Goal: Transaction & Acquisition: Purchase product/service

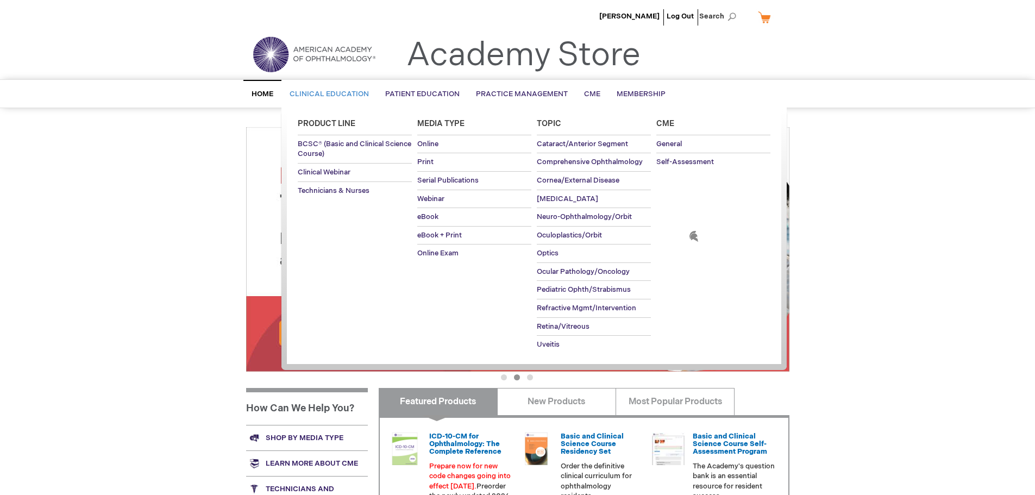
click at [327, 92] on span "Clinical Education" at bounding box center [329, 94] width 79 height 9
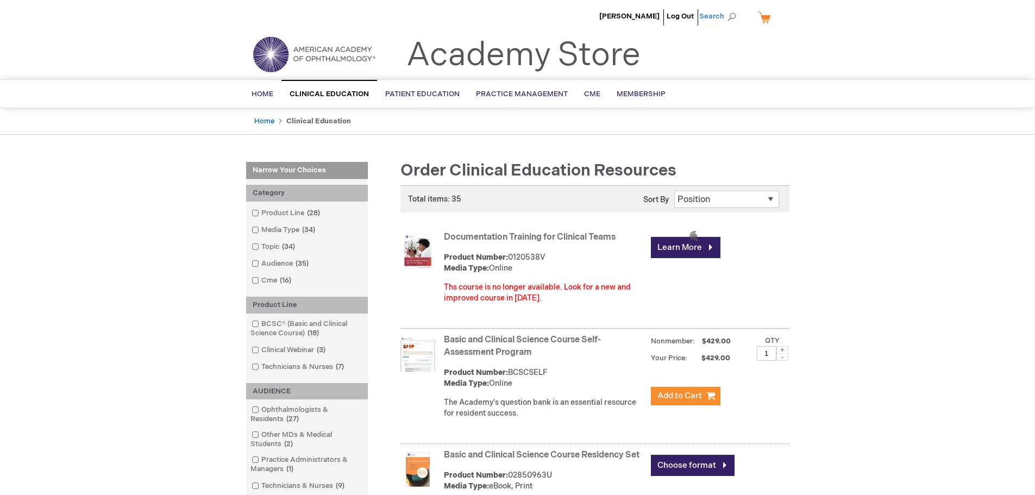
click at [729, 16] on span "Search" at bounding box center [719, 16] width 41 height 22
type input "ophthalmic nursing"
click at [728, 8] on button "Search" at bounding box center [732, 16] width 9 height 17
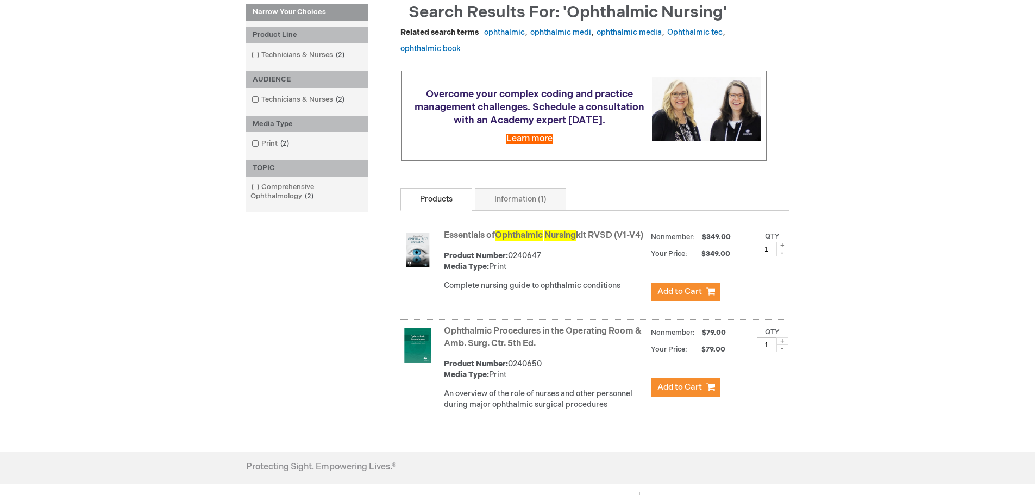
scroll to position [217, 0]
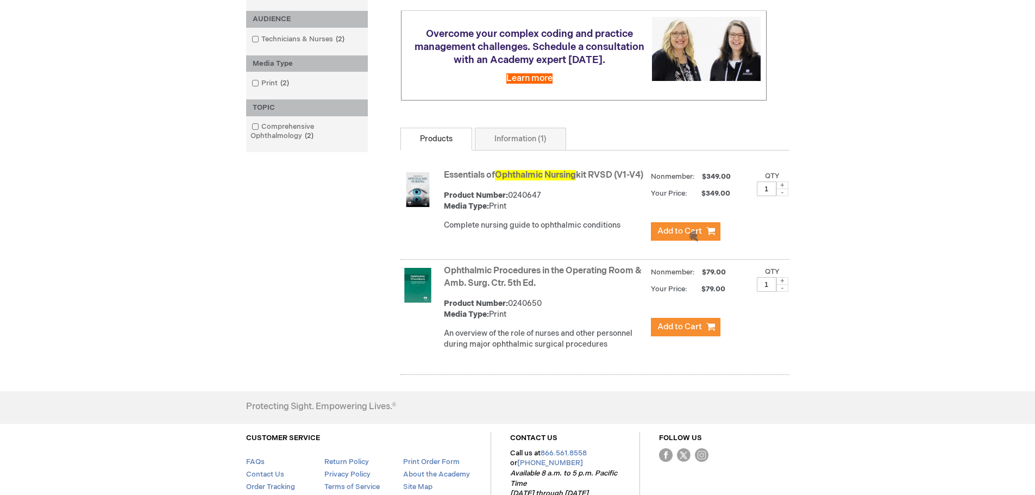
click at [564, 180] on span "Nursing" at bounding box center [561, 175] width 32 height 10
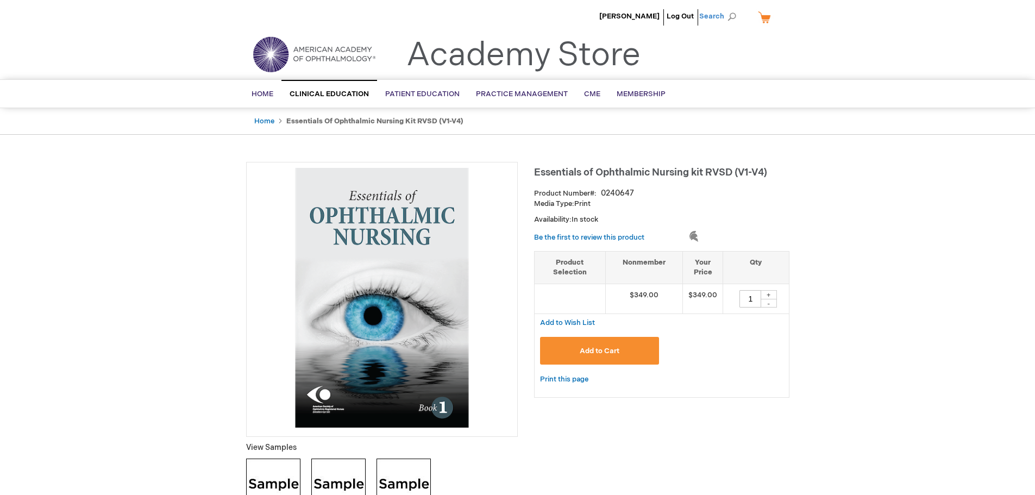
click at [729, 19] on span "Search" at bounding box center [719, 16] width 41 height 22
type input "intro to ophthalmology for office staff"
click at [728, 8] on button "Search" at bounding box center [732, 16] width 9 height 17
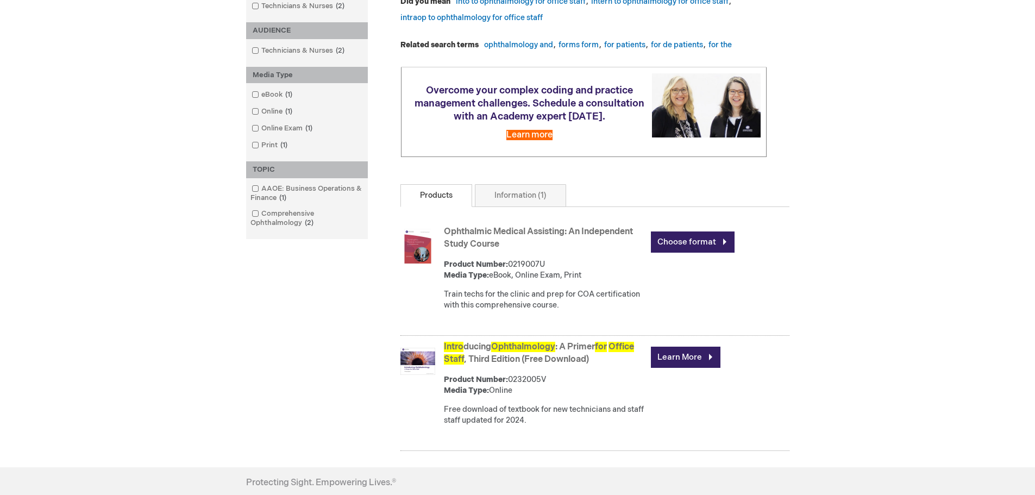
scroll to position [217, 0]
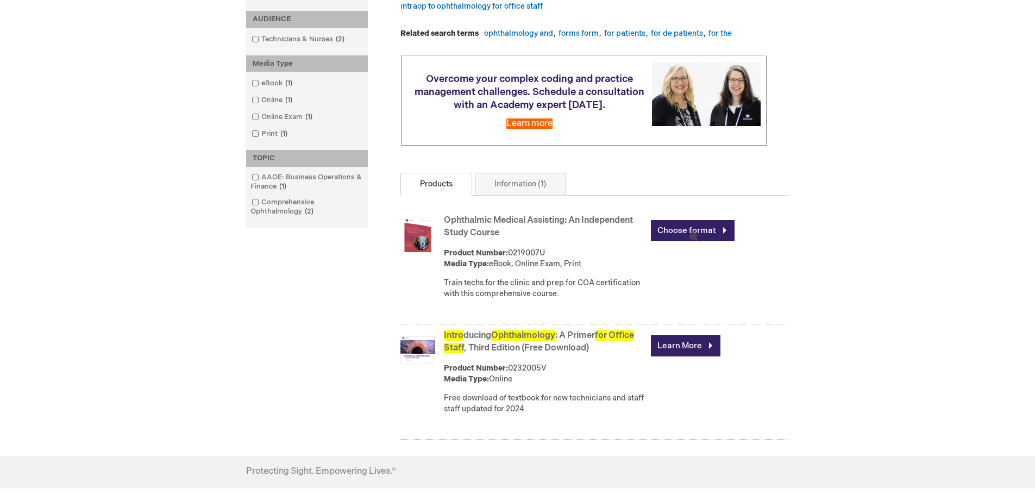
click at [547, 341] on span "Ophthalmology" at bounding box center [523, 335] width 64 height 10
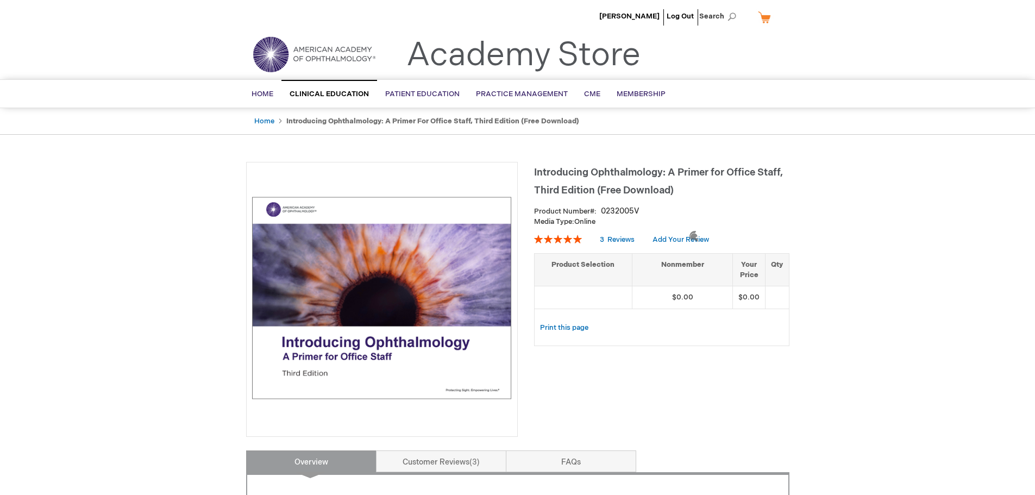
click at [779, 287] on td at bounding box center [777, 297] width 23 height 23
click at [711, 300] on td "$0.00" at bounding box center [682, 297] width 101 height 23
click at [644, 298] on td "$0.00" at bounding box center [682, 297] width 101 height 23
click at [719, 16] on span "Search" at bounding box center [719, 16] width 41 height 22
type input "essentials for med students"
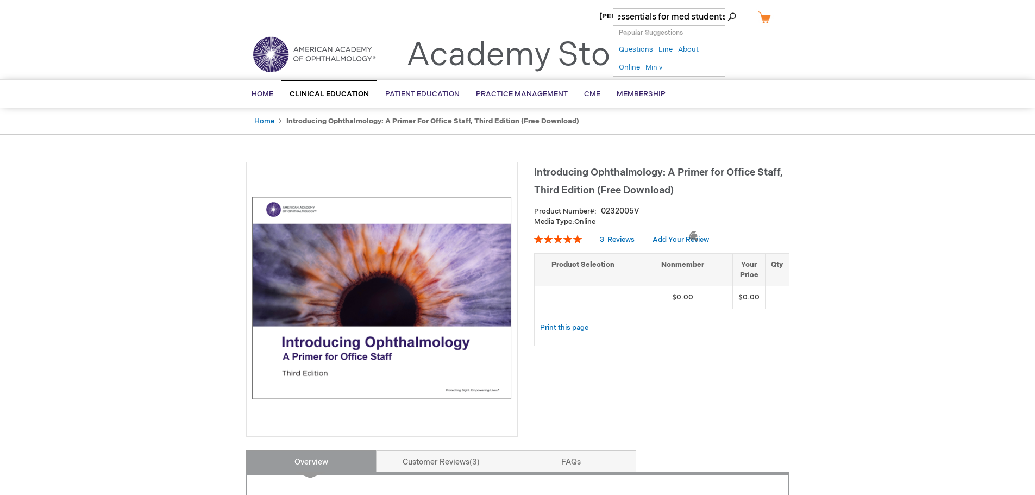
click at [728, 8] on button "Search" at bounding box center [732, 16] width 9 height 17
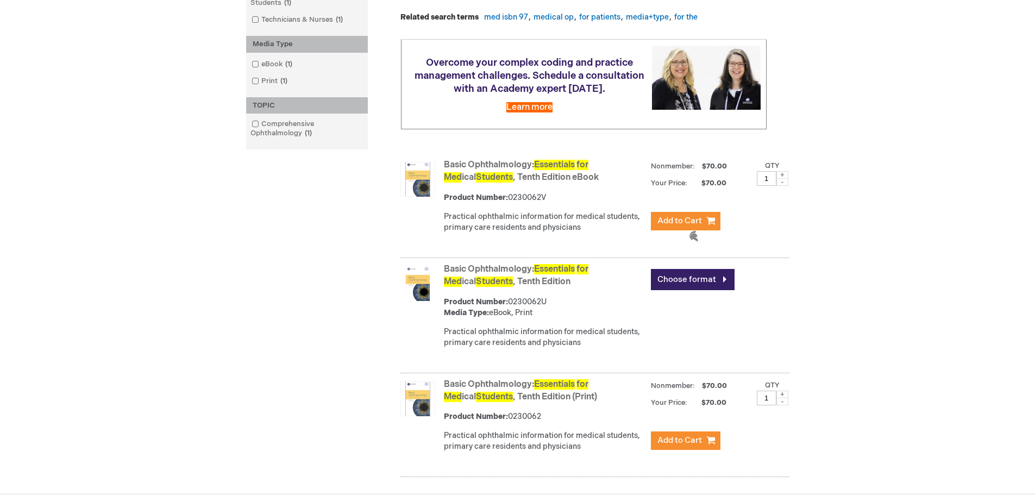
scroll to position [272, 0]
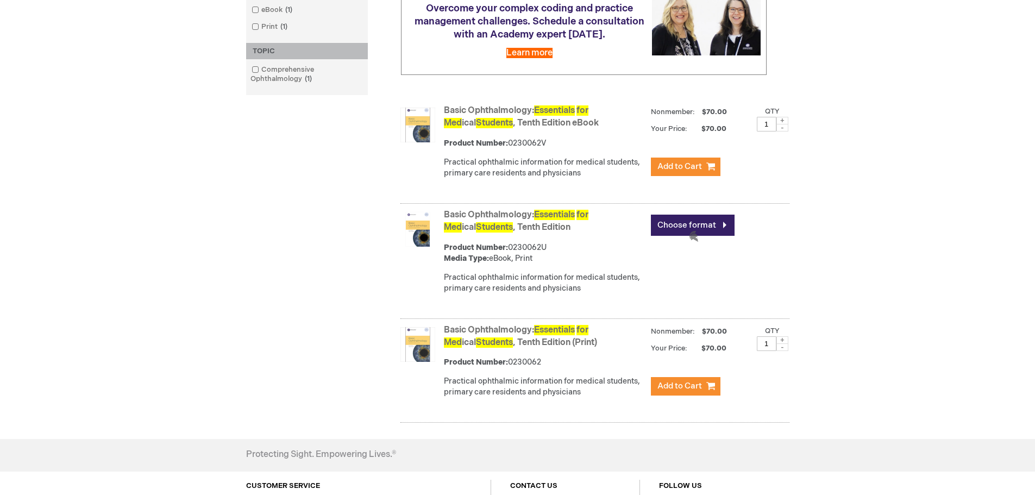
click at [514, 128] on link "Basic Ophthalmology: Essentials for Med ical Students , Tenth Edition eBook" at bounding box center [521, 116] width 155 height 23
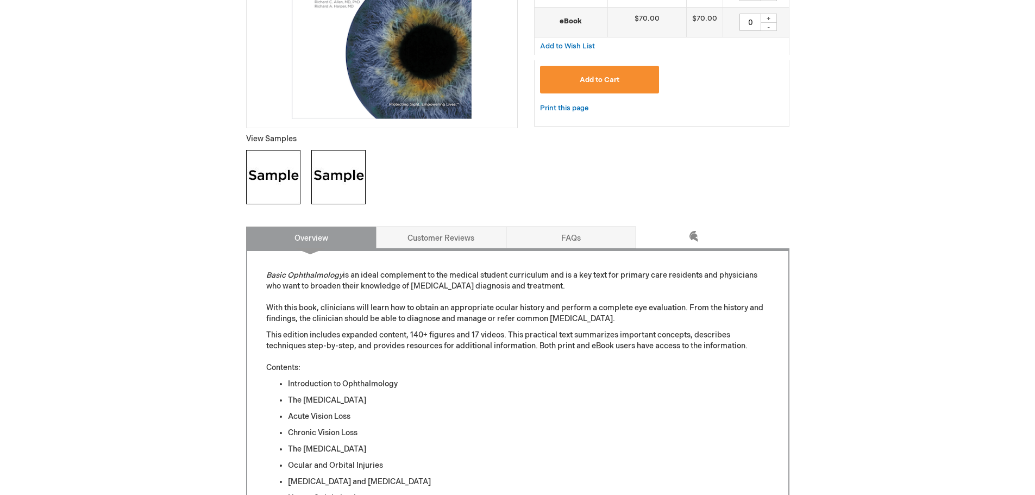
scroll to position [217, 0]
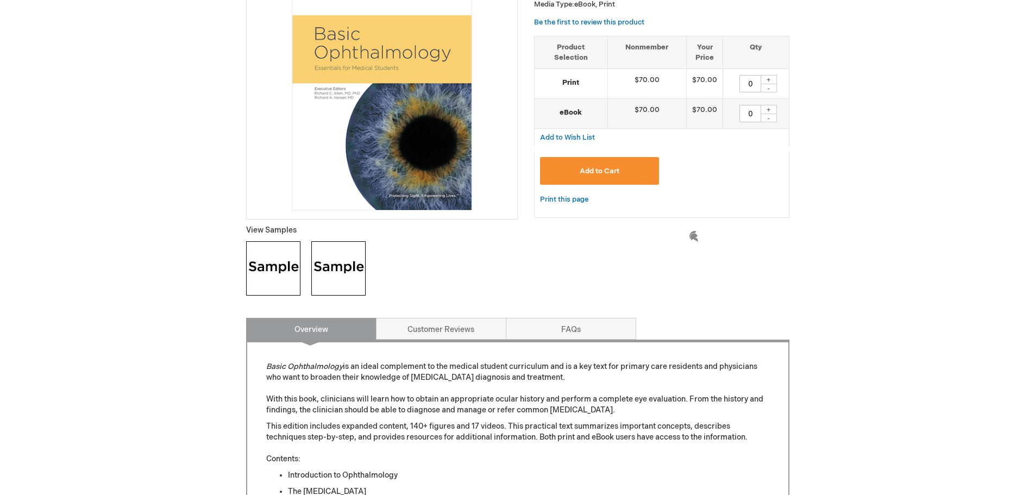
click at [281, 230] on p "View Samples" at bounding box center [382, 230] width 272 height 11
click at [268, 250] on img at bounding box center [273, 268] width 54 height 54
click at [772, 80] on div "+" at bounding box center [769, 79] width 16 height 9
type input "1"
click at [607, 173] on span "Add to Cart" at bounding box center [600, 171] width 40 height 9
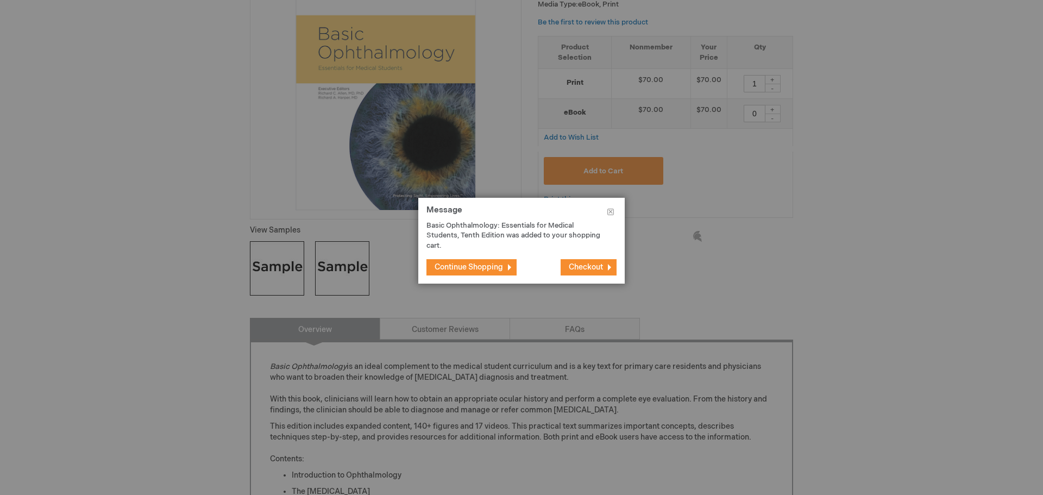
click at [507, 269] on button "Continue Shopping" at bounding box center [472, 267] width 90 height 16
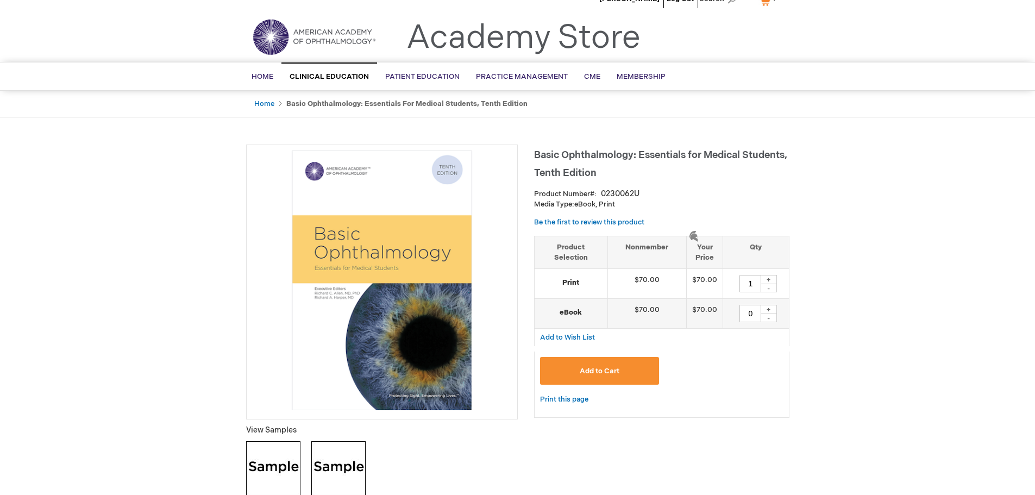
scroll to position [0, 0]
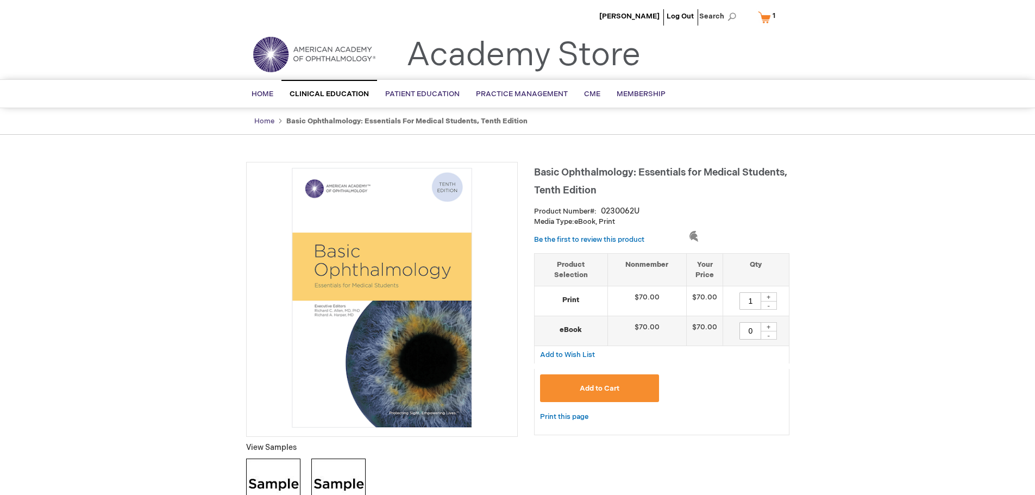
click at [266, 122] on link "Home" at bounding box center [264, 121] width 20 height 9
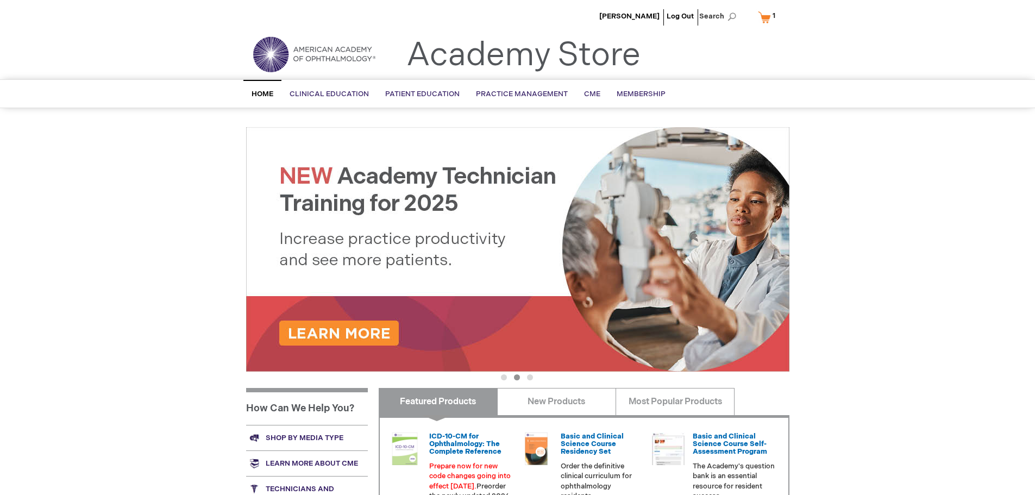
click at [766, 20] on link "My Cart 1 1 items" at bounding box center [769, 17] width 27 height 19
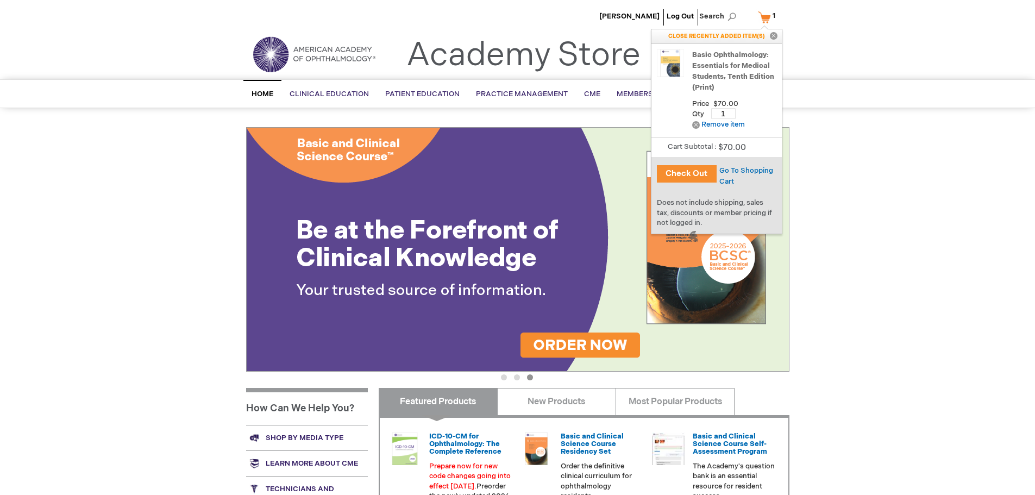
click at [700, 176] on button "Check Out" at bounding box center [687, 173] width 60 height 17
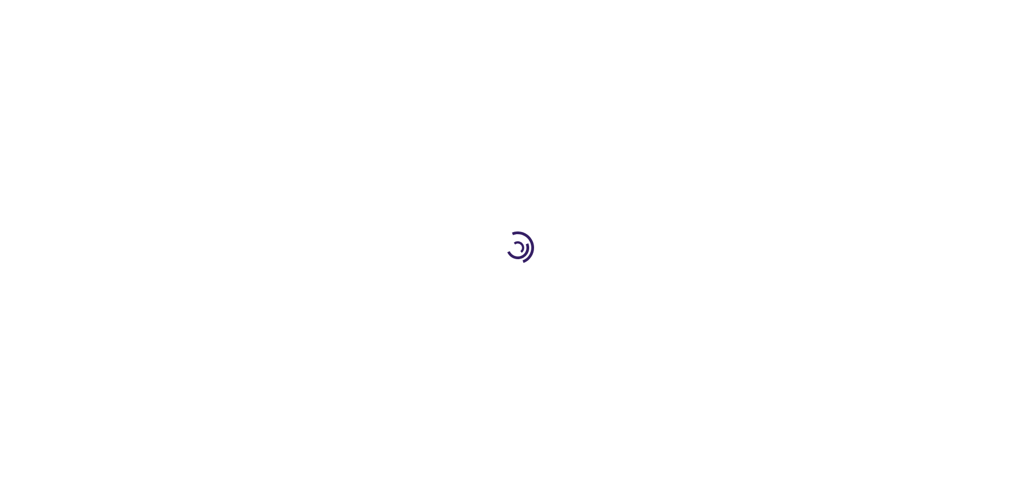
select select "US"
select select "56"
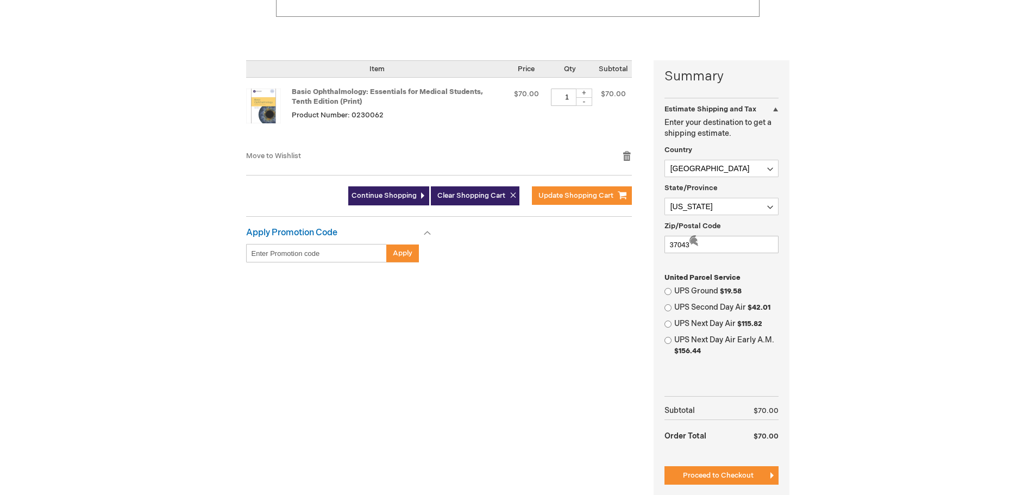
scroll to position [326, 0]
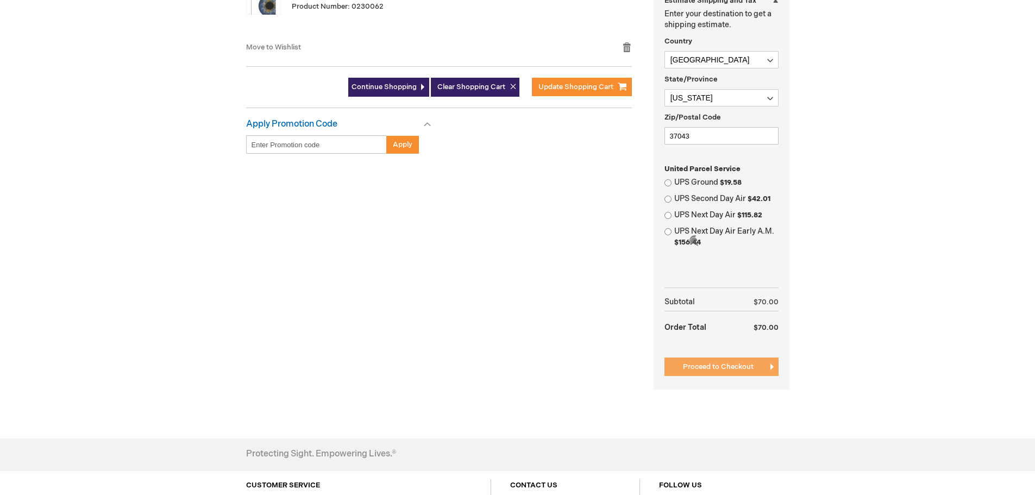
click at [721, 370] on span "Proceed to Checkout" at bounding box center [718, 366] width 71 height 9
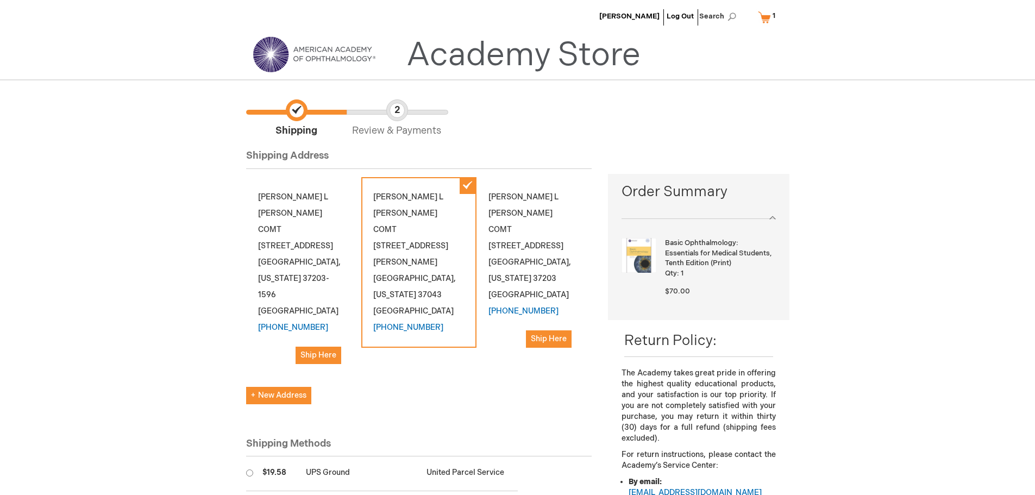
click at [286, 260] on div "[PERSON_NAME] L [PERSON_NAME] COMT [STREET_ADDRESS][US_STATE] [PHONE_NUMBER] Sh…" at bounding box center [303, 276] width 115 height 199
click at [286, 231] on div "Anderson L Brock COMT 345 23rd Ave N Suite 350 Nashville , Tennessee 37203-1596…" at bounding box center [303, 276] width 115 height 199
click at [276, 230] on div "Anderson L Brock COMT 345 23rd Ave N Suite 350 Nashville , Tennessee 37203-1596…" at bounding box center [303, 276] width 115 height 199
click at [322, 351] on span "Ship Here" at bounding box center [319, 355] width 36 height 9
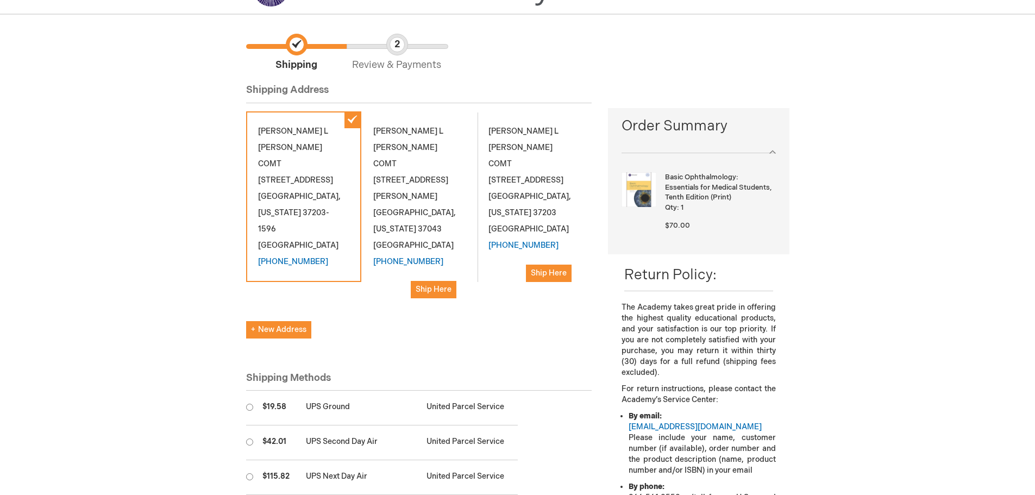
scroll to position [163, 0]
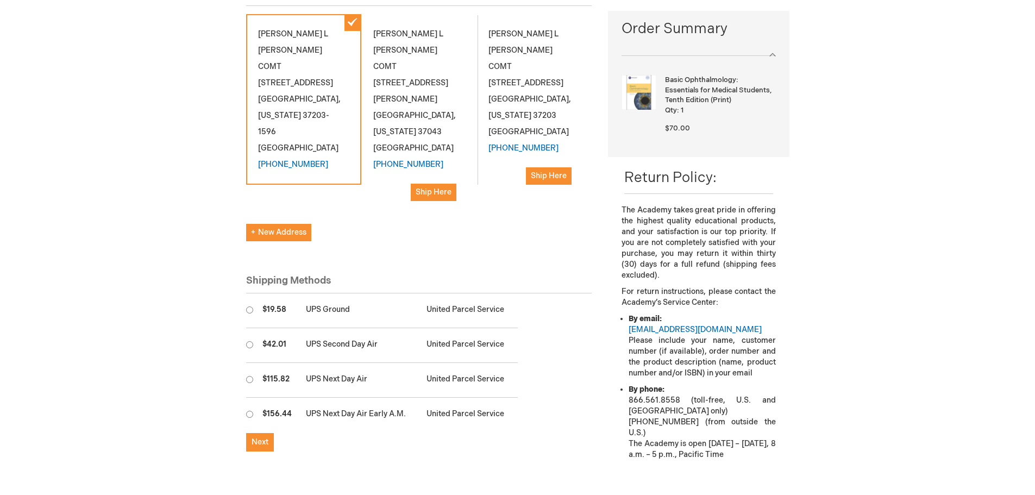
click at [249, 306] on input "radio" at bounding box center [249, 309] width 7 height 7
radio input "true"
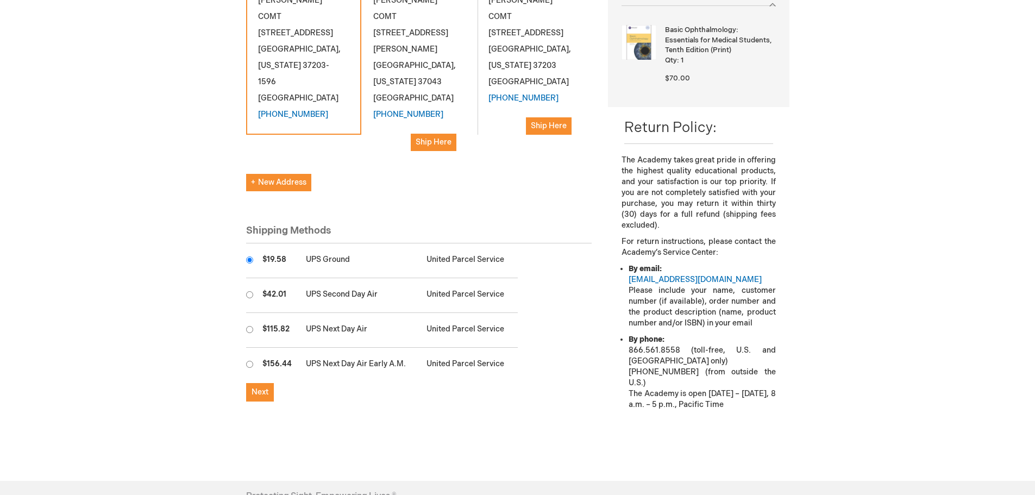
scroll to position [217, 0]
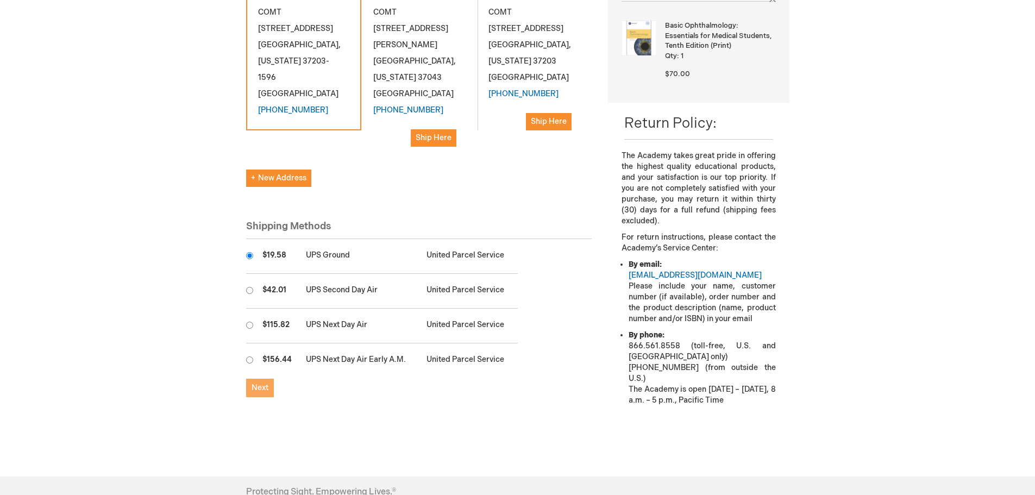
click at [265, 383] on span "Next" at bounding box center [260, 387] width 17 height 9
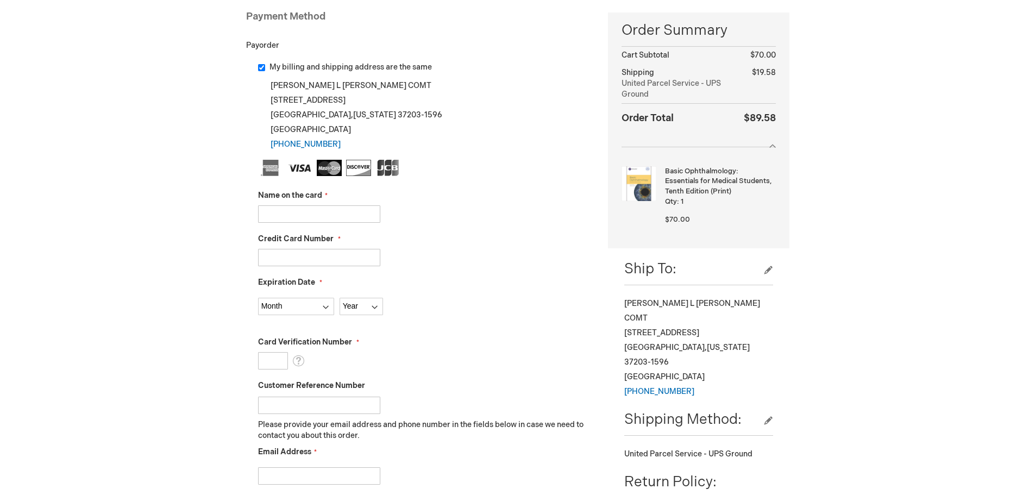
scroll to position [163, 0]
click at [304, 216] on input "Name on the card" at bounding box center [319, 212] width 122 height 17
type input "Tennessee Retina"
type input "5528021925214213"
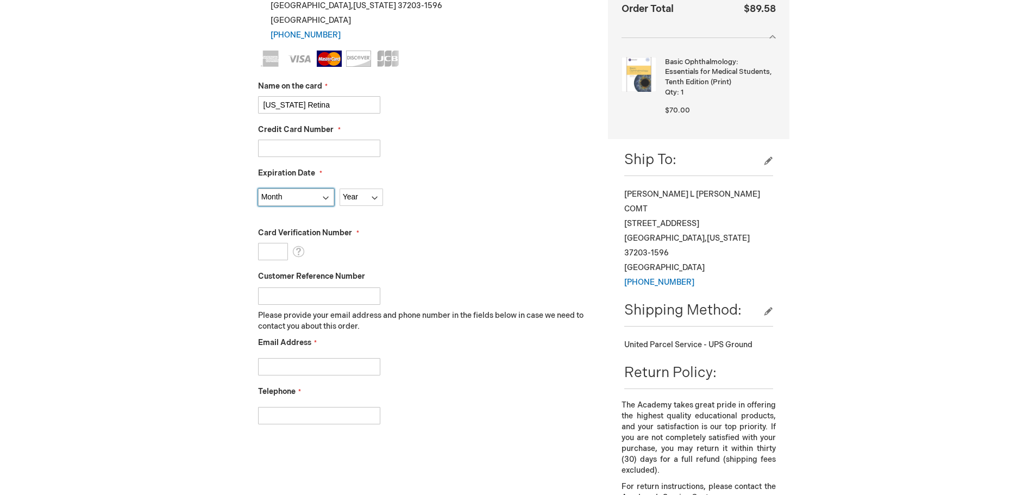
scroll to position [272, 0]
click at [282, 193] on select "Month 01 - January 02 - February 03 - March 04 - April 05 - May 06 - June 07 - …" at bounding box center [296, 195] width 76 height 17
select select "6"
click at [258, 187] on select "Month 01 - January 02 - February 03 - March 04 - April 05 - May 06 - June 07 - …" at bounding box center [296, 195] width 76 height 17
click at [363, 190] on select "Year 2025 2026 2027 2028 2029 2030 2031 2032 2033 2034 2035" at bounding box center [361, 195] width 43 height 17
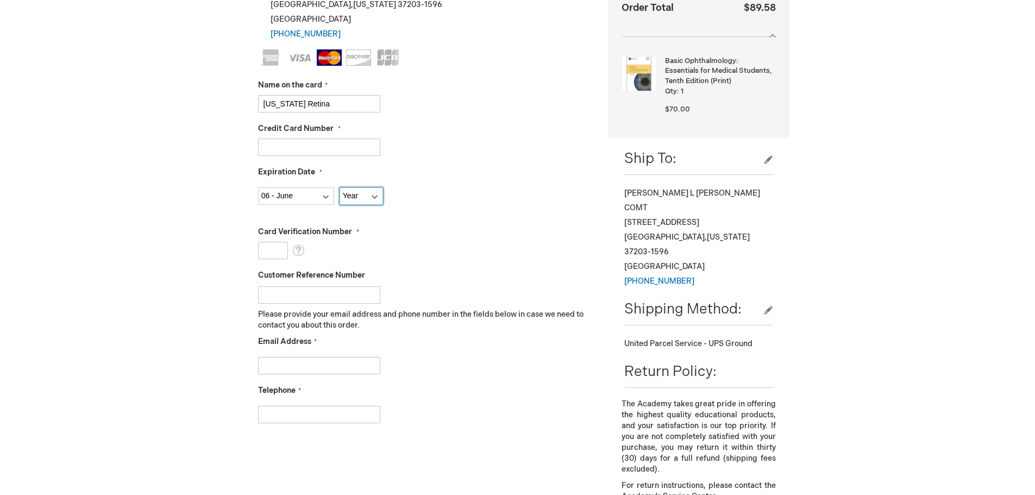
select select "2026"
click at [340, 187] on select "Year 2025 2026 2027 2028 2029 2030 2031 2032 2033 2034 2035" at bounding box center [361, 195] width 43 height 17
click at [266, 255] on input "Card Verification Number" at bounding box center [273, 250] width 30 height 17
type input "672"
click at [281, 297] on input "Customer Reference Number" at bounding box center [319, 294] width 122 height 17
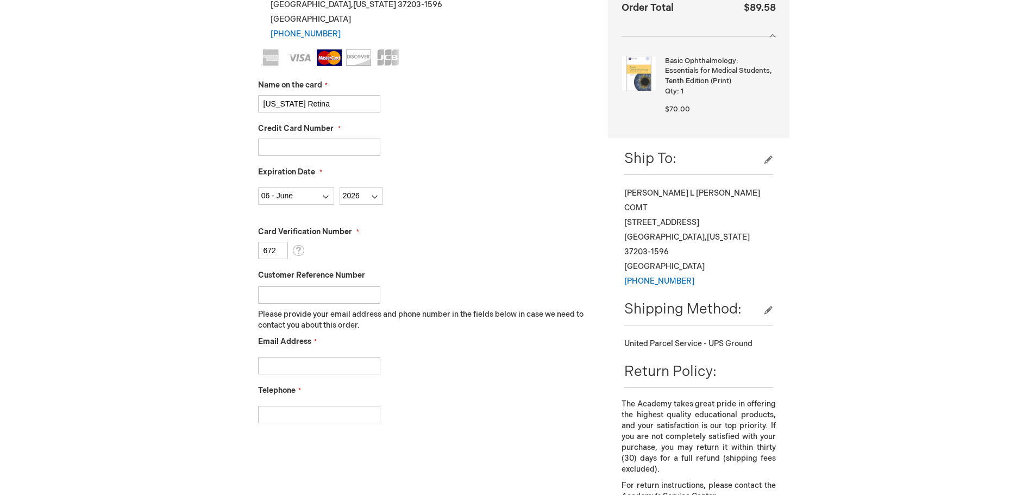
click at [479, 309] on p "Please provide your email address and phone number in the fields below in case …" at bounding box center [425, 320] width 334 height 22
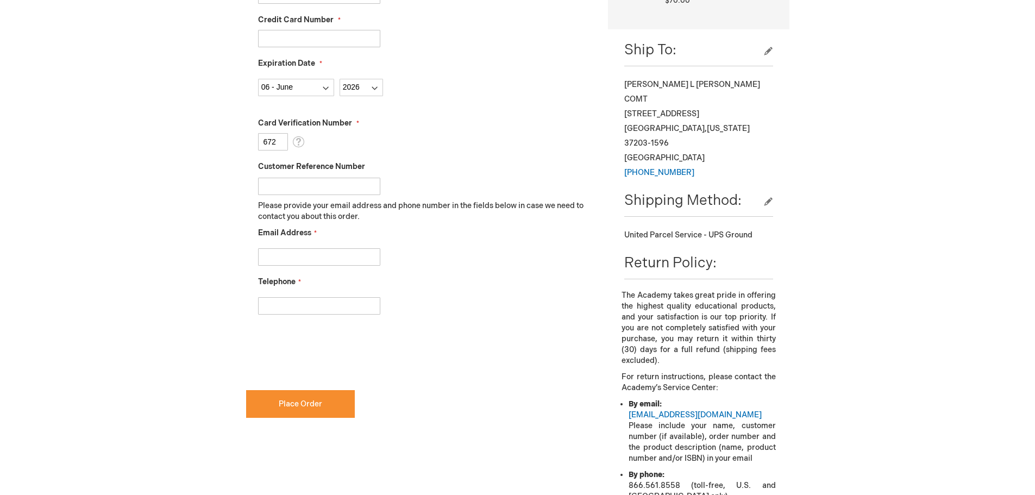
checkbox input "true"
click at [326, 398] on button "Place Order" at bounding box center [300, 404] width 109 height 28
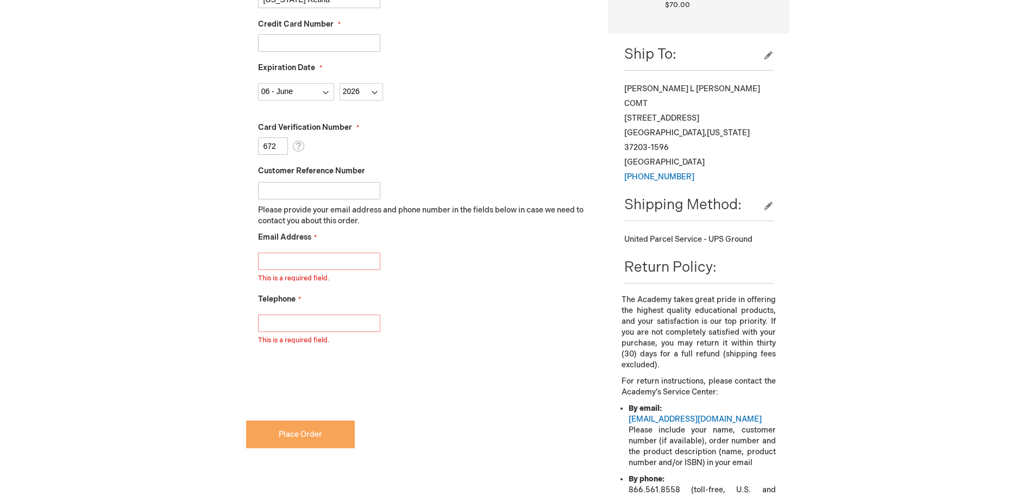
scroll to position [376, 0]
type input "abrock@tnretina.com"
click at [318, 327] on input "Telephone" at bounding box center [319, 323] width 122 height 17
type input "6153207329"
click at [335, 439] on button "Place Order" at bounding box center [300, 435] width 109 height 28
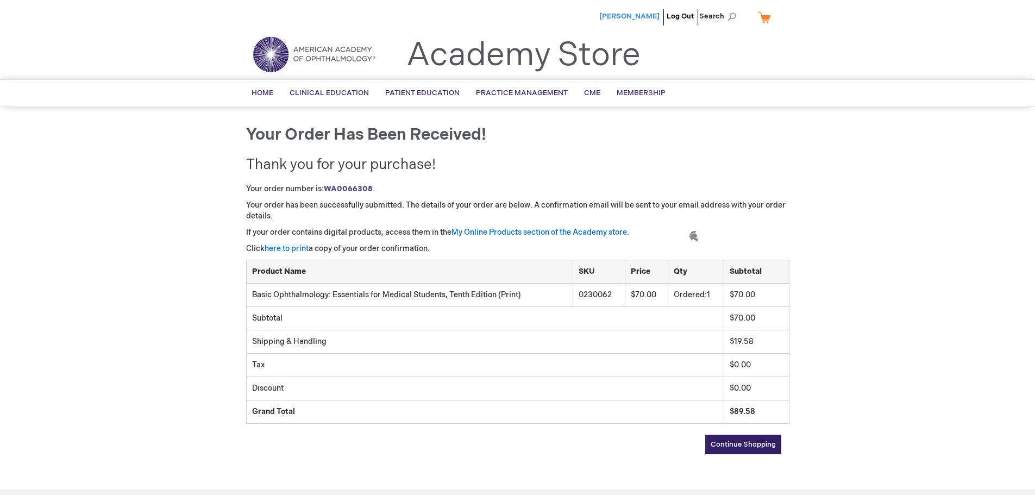
click at [620, 15] on span "[PERSON_NAME]" at bounding box center [629, 16] width 60 height 9
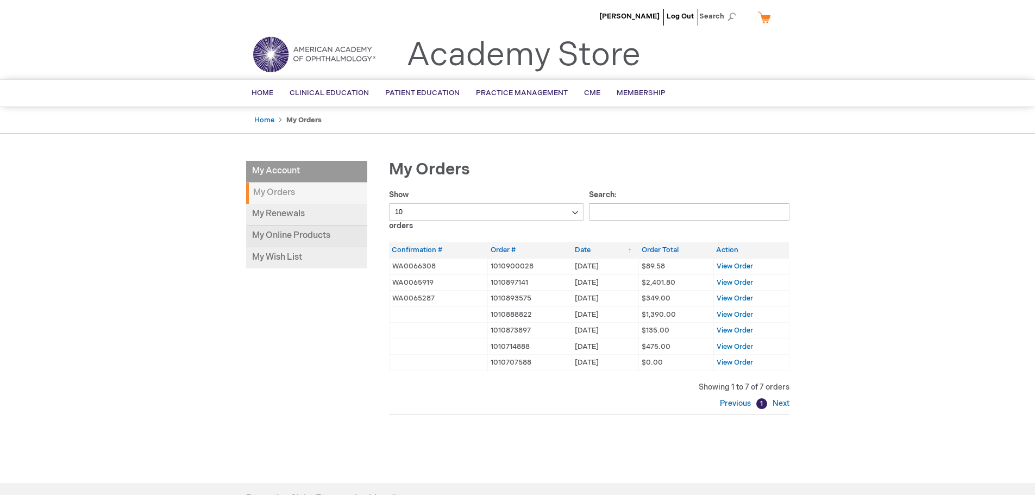
click at [301, 236] on link "My Online Products" at bounding box center [306, 237] width 121 height 22
click at [648, 14] on span "[PERSON_NAME]" at bounding box center [629, 16] width 60 height 9
click at [339, 232] on link "My Online Products" at bounding box center [306, 237] width 121 height 22
